Goal: Transaction & Acquisition: Book appointment/travel/reservation

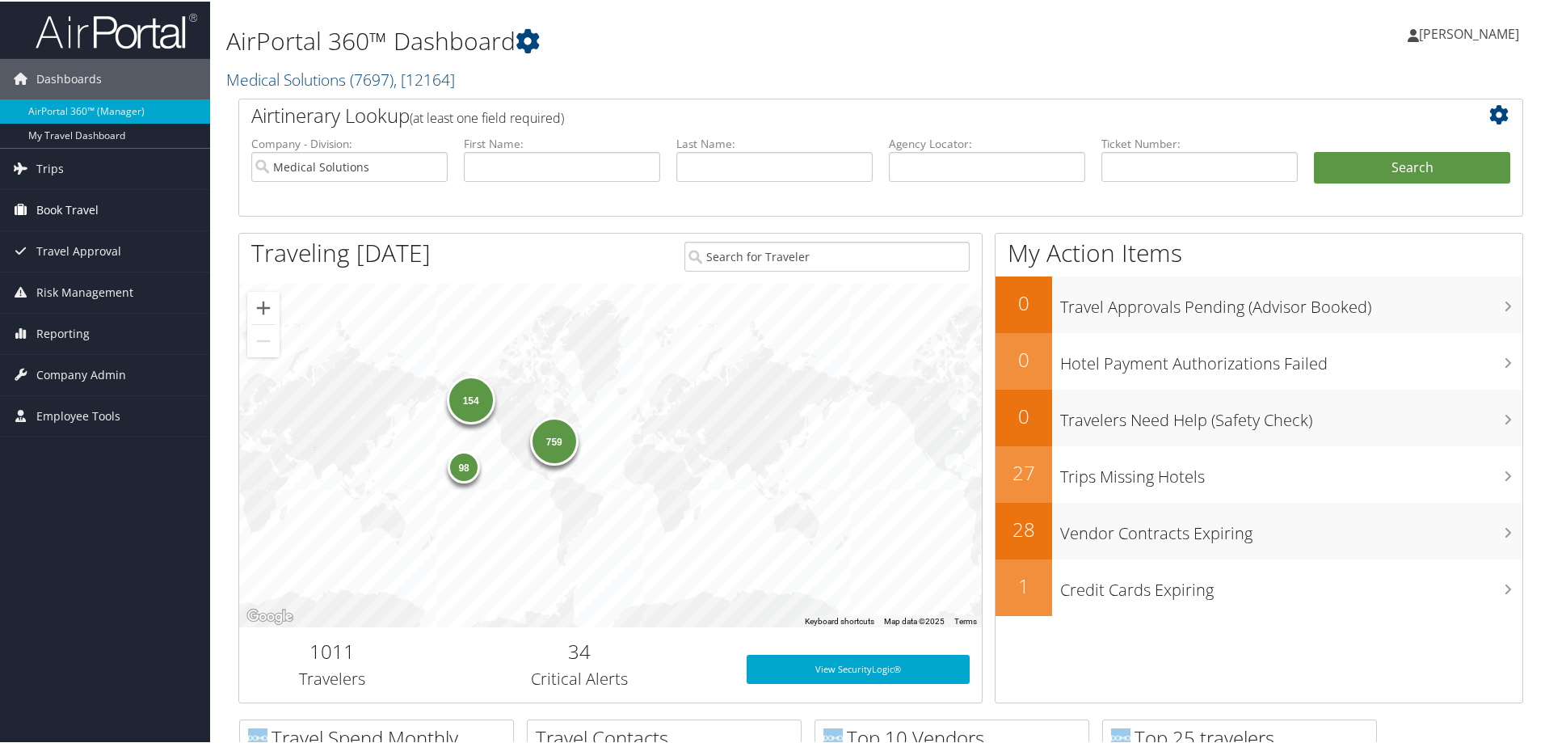
click at [60, 210] on span "Book Travel" at bounding box center [67, 208] width 62 height 40
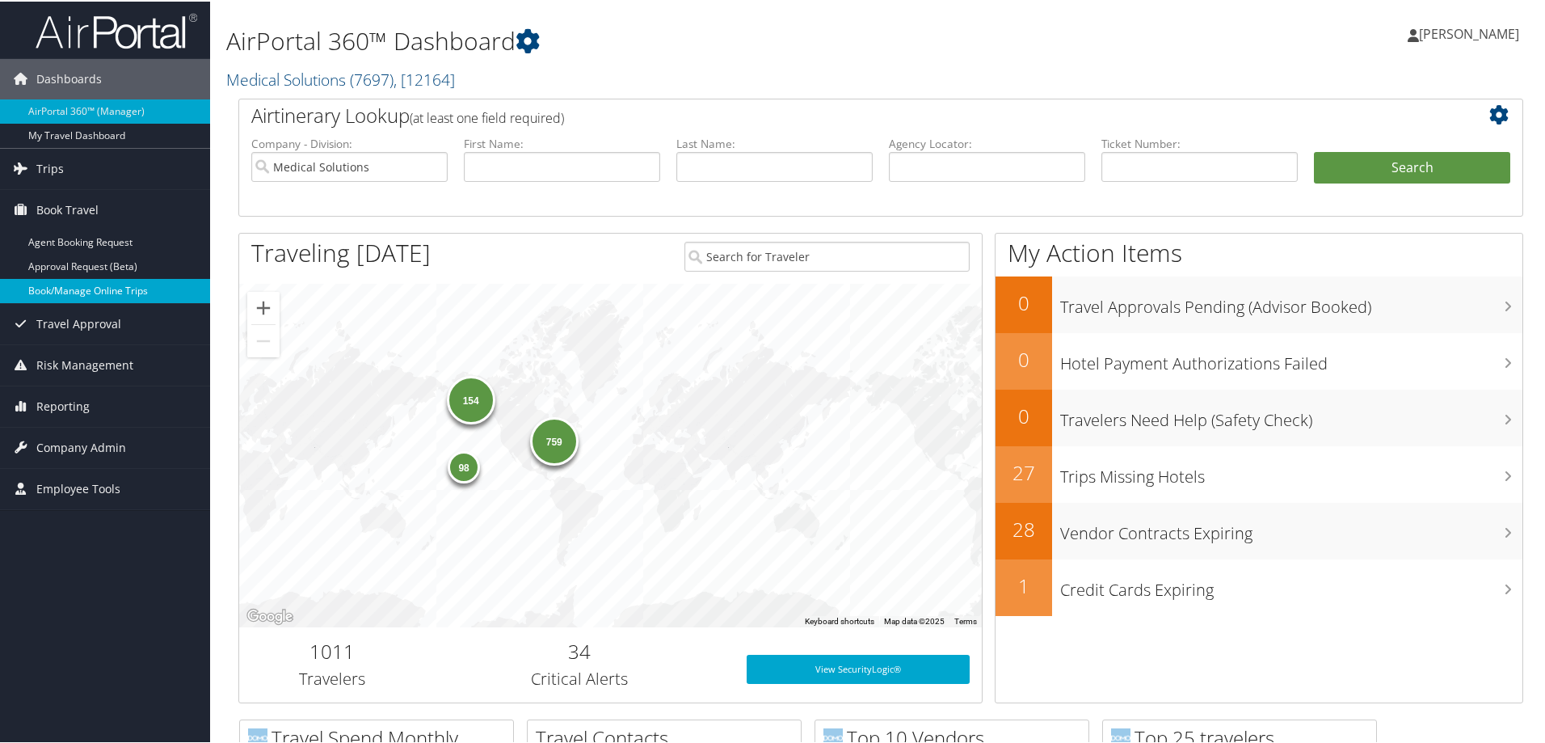
click at [77, 291] on link "Book/Manage Online Trips" at bounding box center [105, 289] width 210 height 24
